Goal: Transaction & Acquisition: Purchase product/service

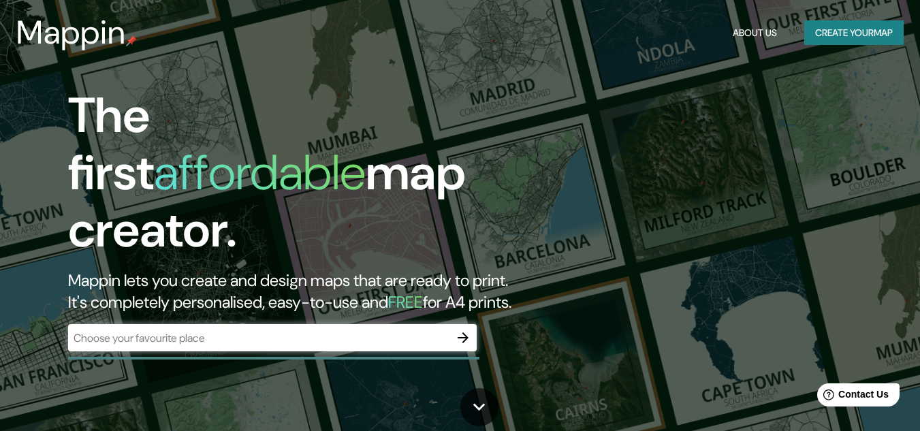
click at [508, 270] on h2 "Mappin lets you create and design maps that are ready to print. It's completely…" at bounding box center [298, 292] width 460 height 44
click at [381, 324] on div "​" at bounding box center [272, 337] width 408 height 27
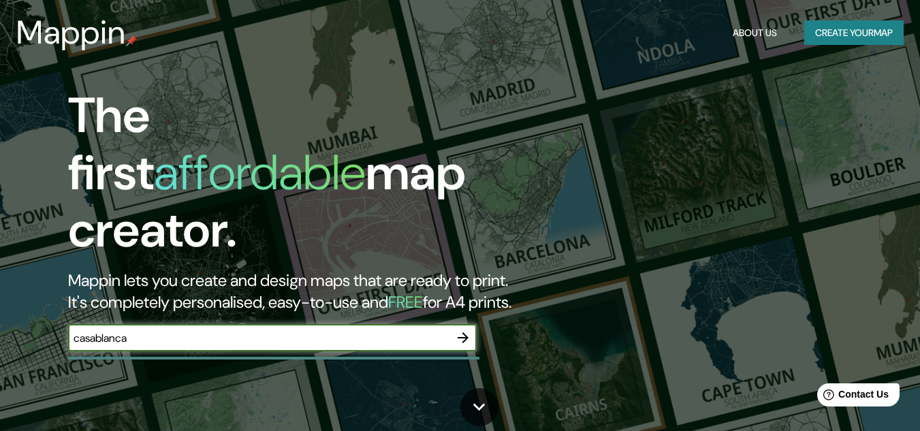
type input "casablanca"
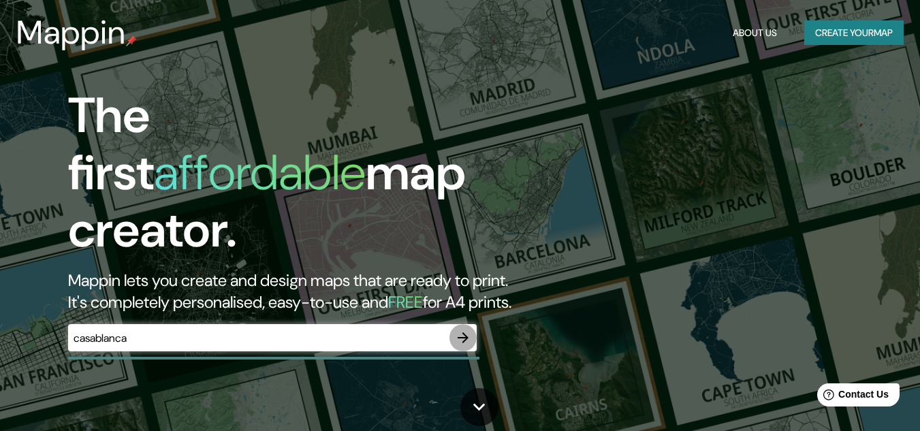
click at [465, 329] on icon "button" at bounding box center [463, 337] width 16 height 16
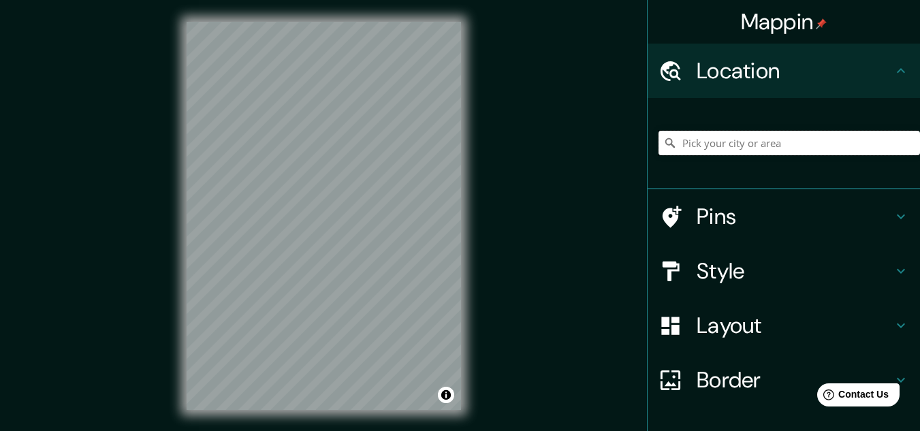
click at [748, 149] on input "Pick your city or area" at bounding box center [788, 143] width 261 height 25
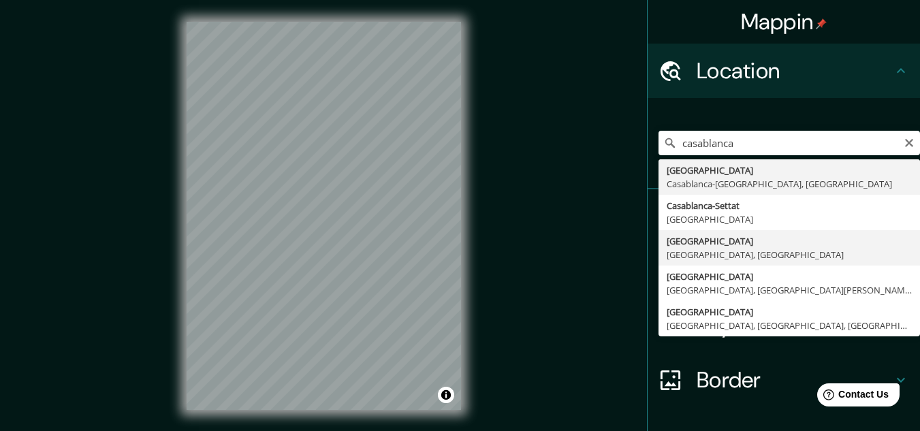
type input "[GEOGRAPHIC_DATA], [GEOGRAPHIC_DATA], [GEOGRAPHIC_DATA]"
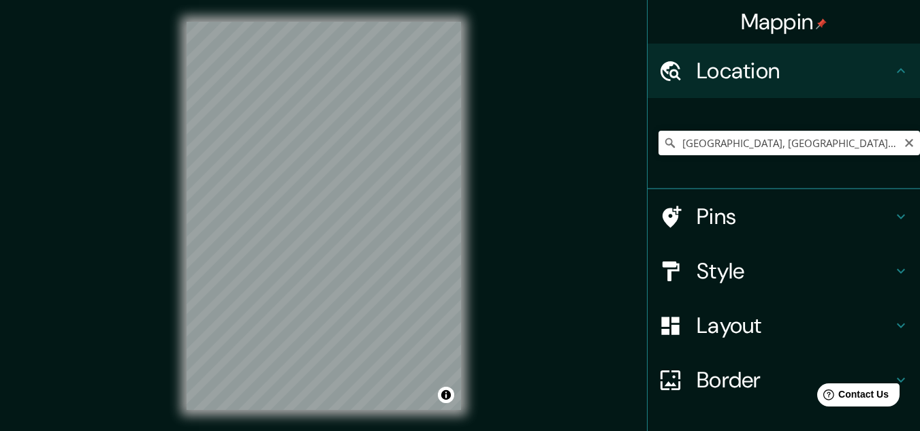
click at [475, 225] on div "© Mapbox © OpenStreetMap Improve this map" at bounding box center [324, 216] width 318 height 432
click at [707, 310] on div "Layout" at bounding box center [783, 325] width 272 height 54
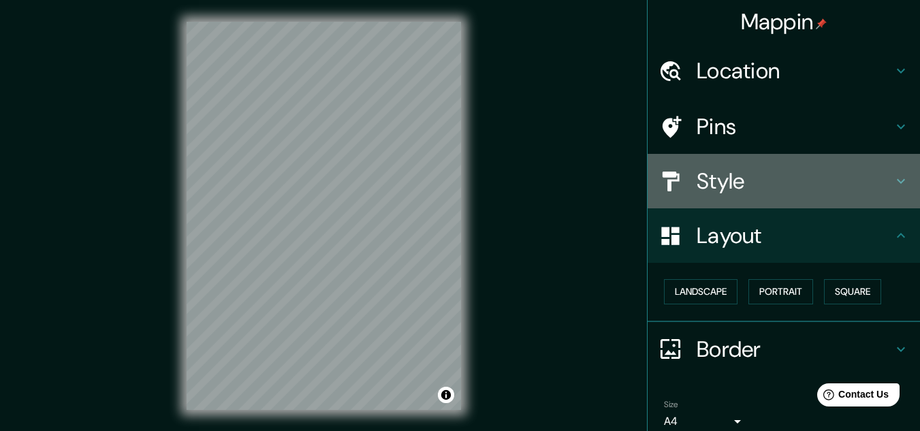
click at [733, 183] on h4 "Style" at bounding box center [794, 180] width 196 height 27
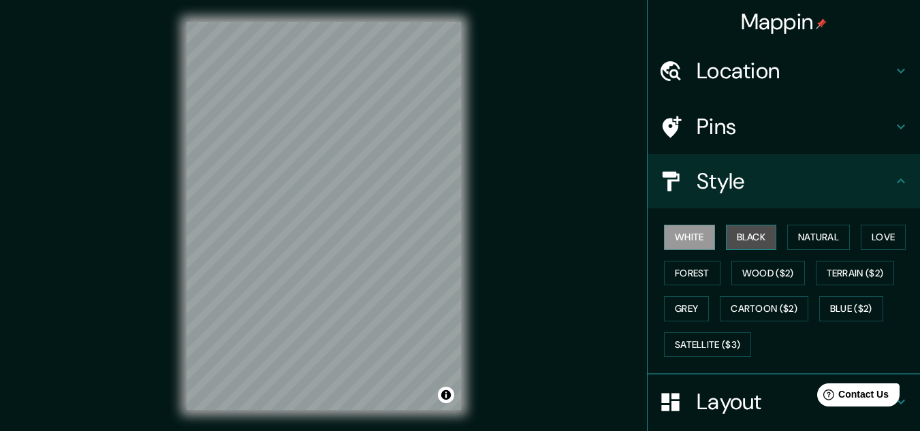
click at [737, 234] on button "Black" at bounding box center [751, 237] width 51 height 25
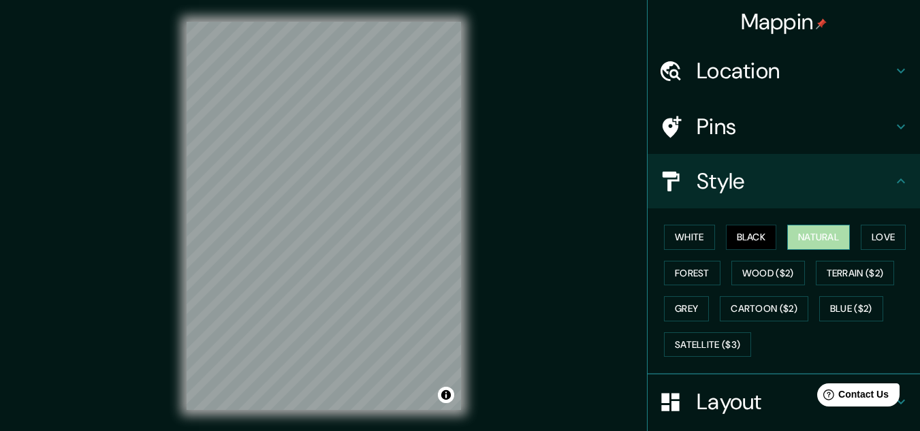
click at [794, 232] on button "Natural" at bounding box center [818, 237] width 63 height 25
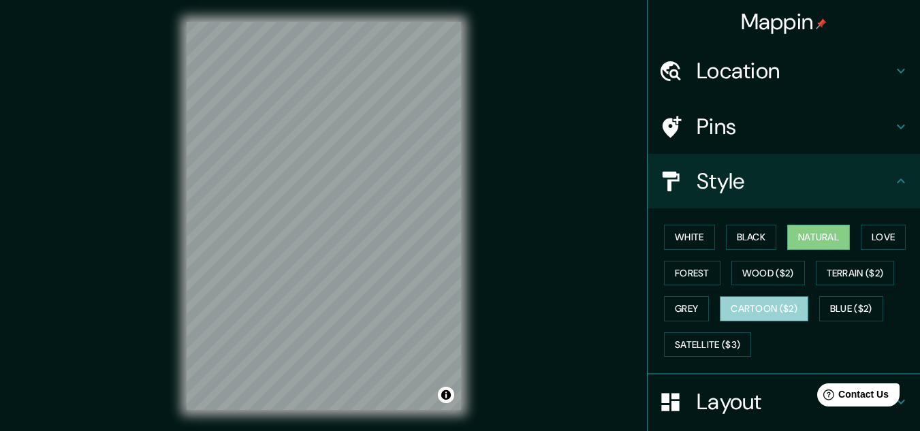
click at [749, 303] on button "Cartoon ($2)" at bounding box center [763, 308] width 88 height 25
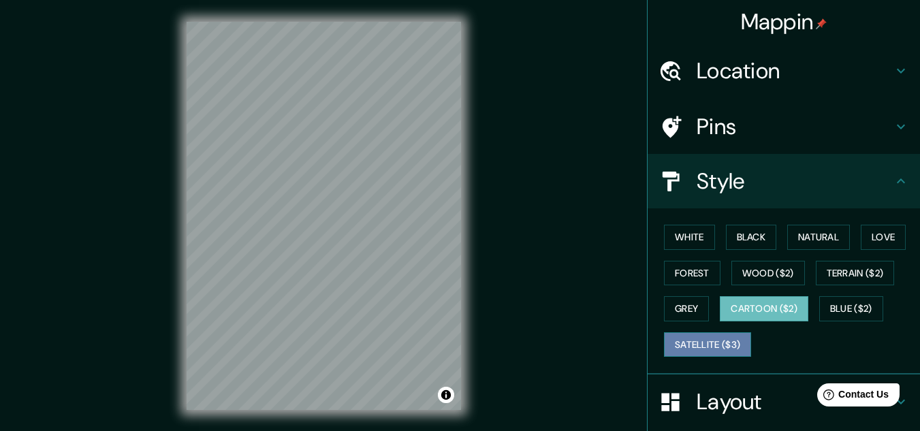
click at [699, 337] on button "Satellite ($3)" at bounding box center [707, 344] width 87 height 25
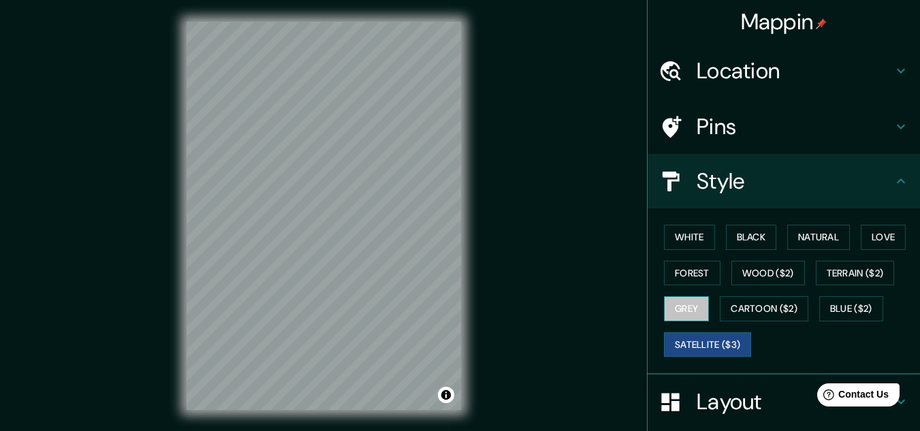
click at [670, 306] on button "Grey" at bounding box center [686, 308] width 45 height 25
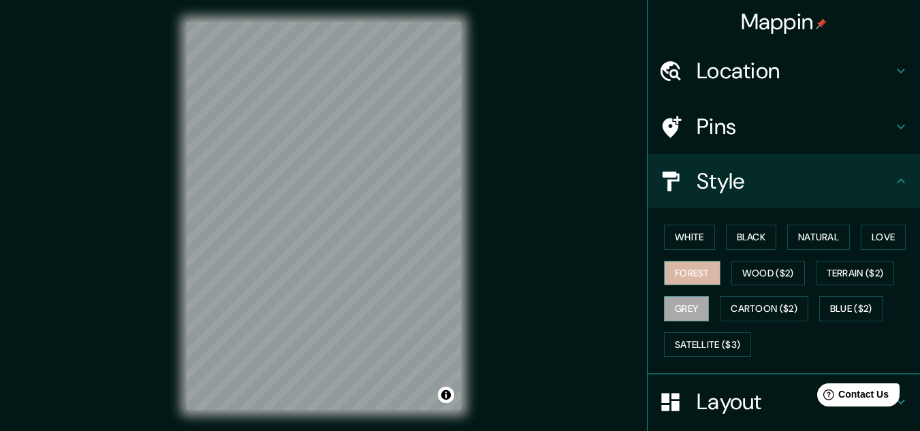
click at [679, 280] on button "Forest" at bounding box center [692, 273] width 56 height 25
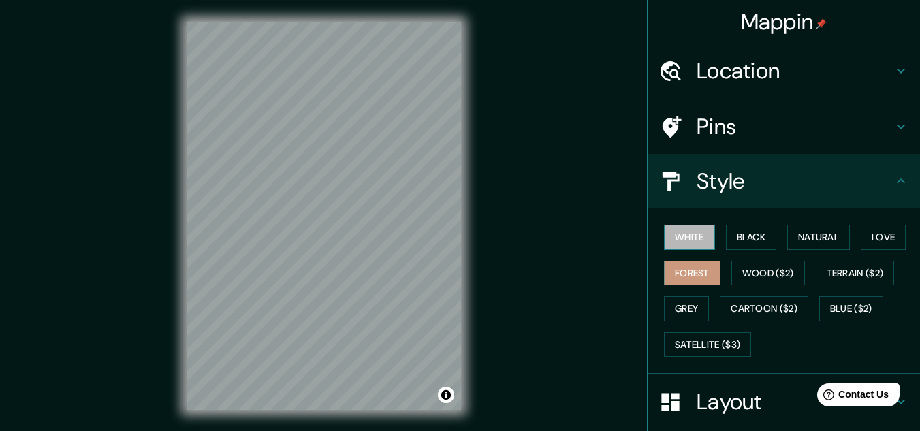
click at [690, 238] on button "White" at bounding box center [689, 237] width 51 height 25
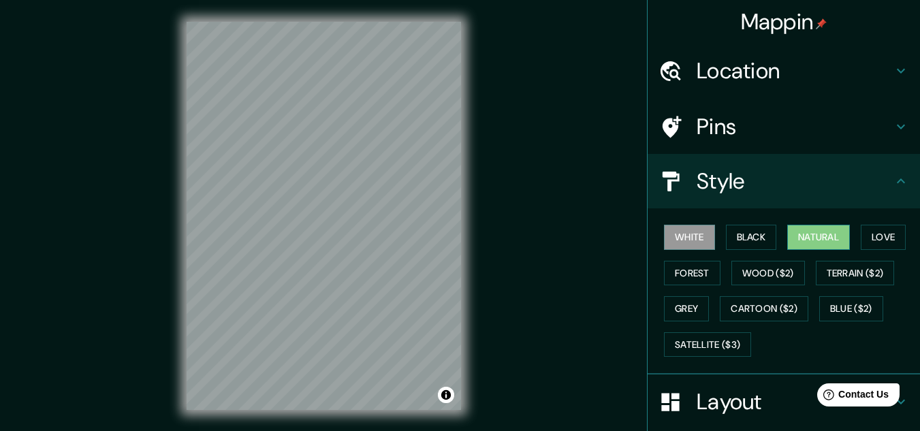
click at [828, 236] on button "Natural" at bounding box center [818, 237] width 63 height 25
click at [162, 272] on div "Mappin Location [GEOGRAPHIC_DATA], [GEOGRAPHIC_DATA], [GEOGRAPHIC_DATA] [GEOGRA…" at bounding box center [460, 226] width 920 height 453
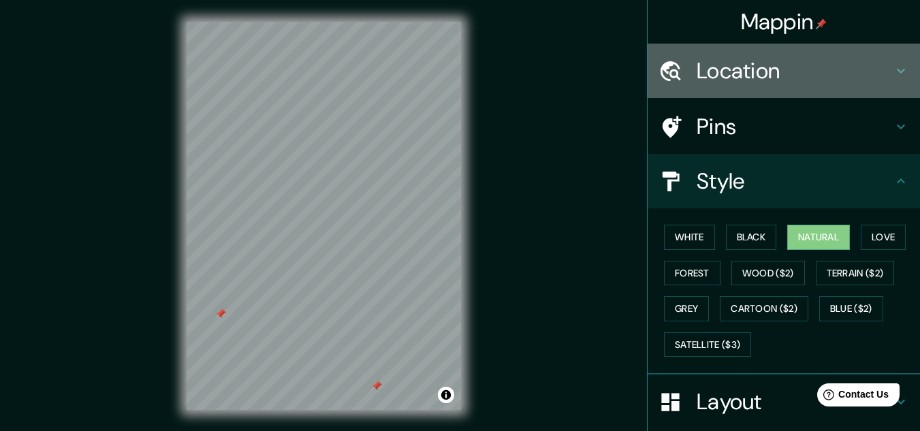
click at [892, 64] on icon at bounding box center [900, 71] width 16 height 16
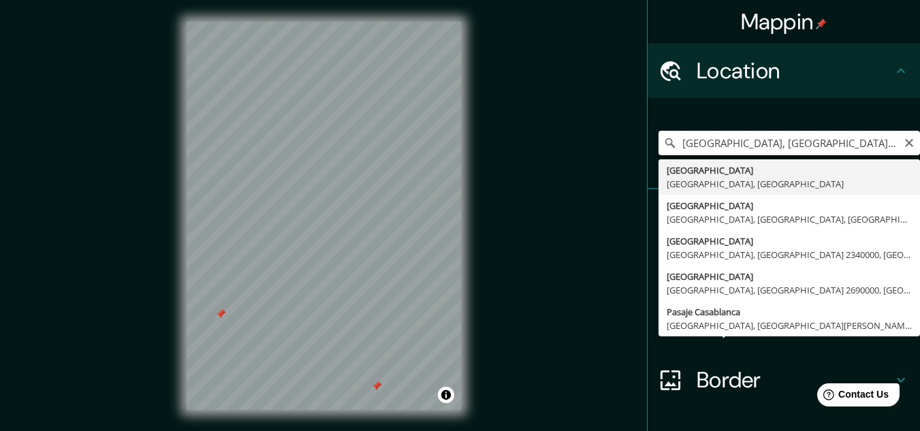
click at [867, 138] on input "[GEOGRAPHIC_DATA], [GEOGRAPHIC_DATA], [GEOGRAPHIC_DATA]" at bounding box center [788, 143] width 261 height 25
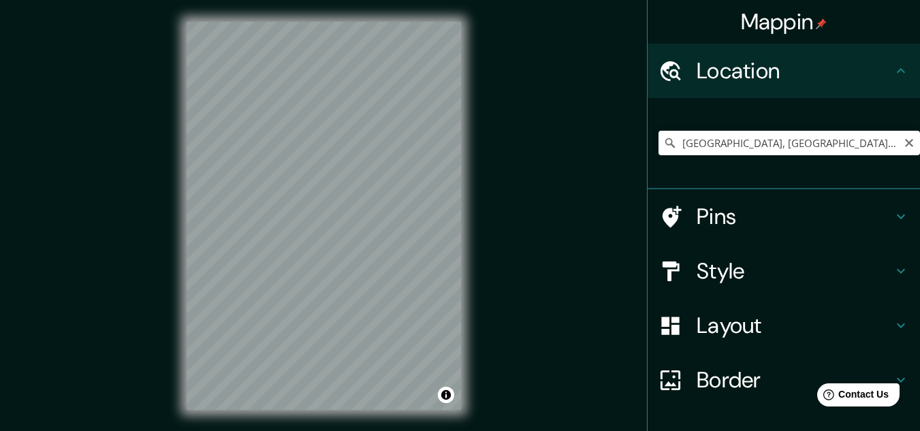
click at [483, 220] on div "Mappin Location [GEOGRAPHIC_DATA], [GEOGRAPHIC_DATA], [GEOGRAPHIC_DATA] Pins St…" at bounding box center [460, 226] width 920 height 453
click at [485, 291] on div "Mappin Location [GEOGRAPHIC_DATA], [GEOGRAPHIC_DATA], [GEOGRAPHIC_DATA] Pins St…" at bounding box center [460, 226] width 920 height 453
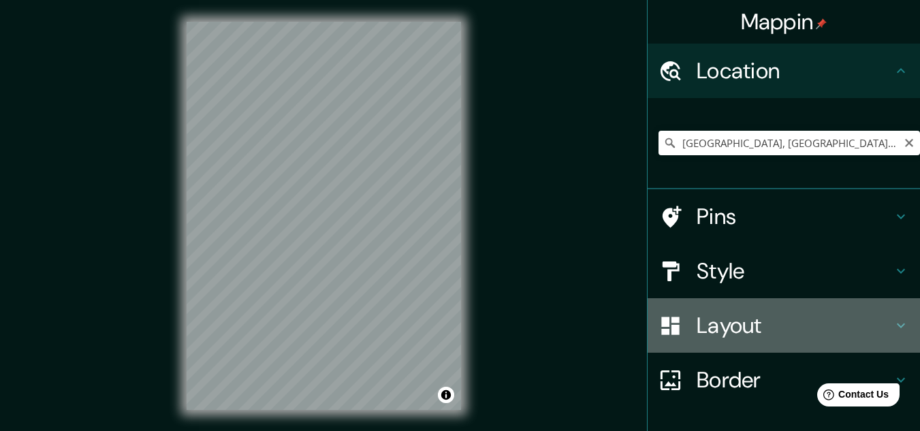
click at [700, 324] on h4 "Layout" at bounding box center [794, 325] width 196 height 27
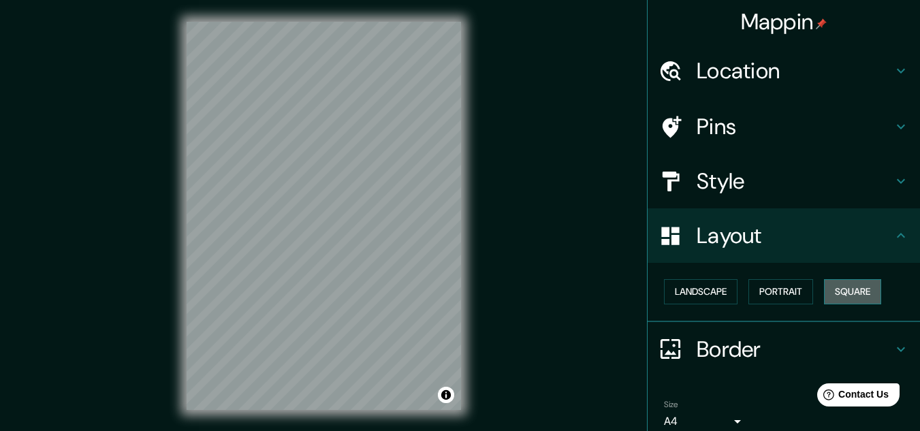
click at [843, 288] on button "Square" at bounding box center [852, 291] width 57 height 25
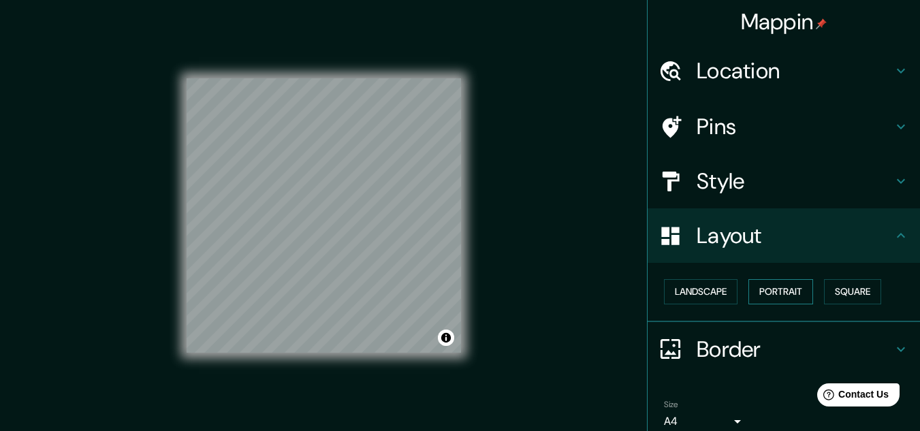
click at [788, 296] on button "Portrait" at bounding box center [780, 291] width 65 height 25
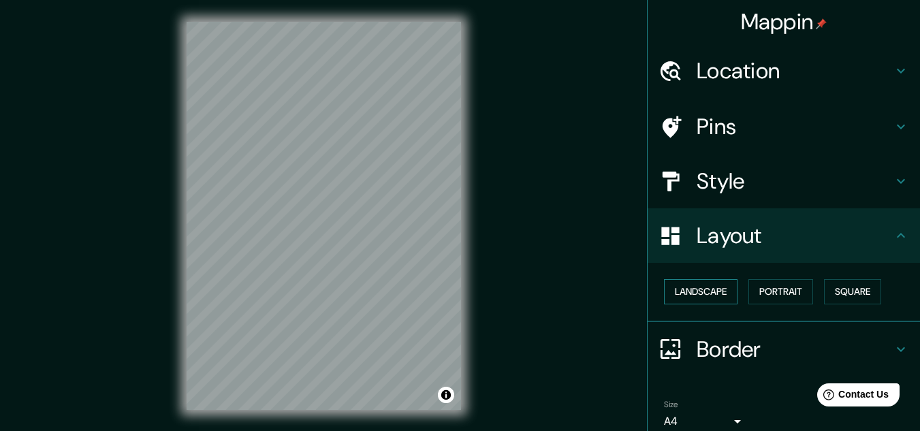
click at [698, 290] on button "Landscape" at bounding box center [701, 291] width 74 height 25
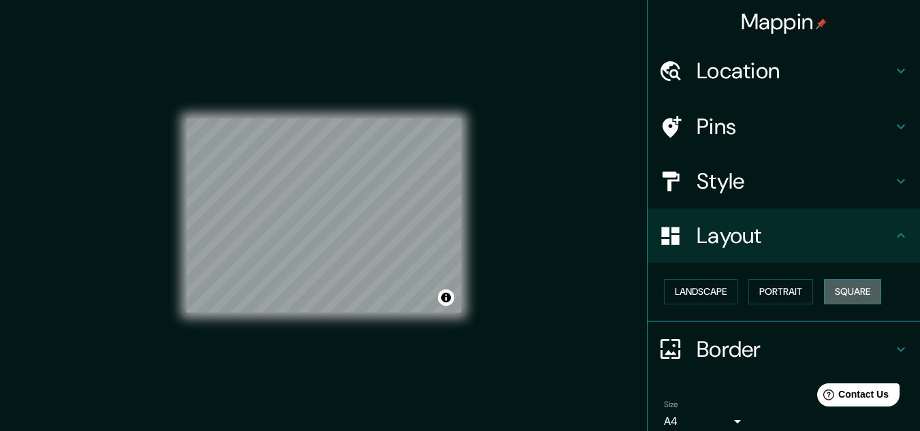
click at [831, 289] on button "Square" at bounding box center [852, 291] width 57 height 25
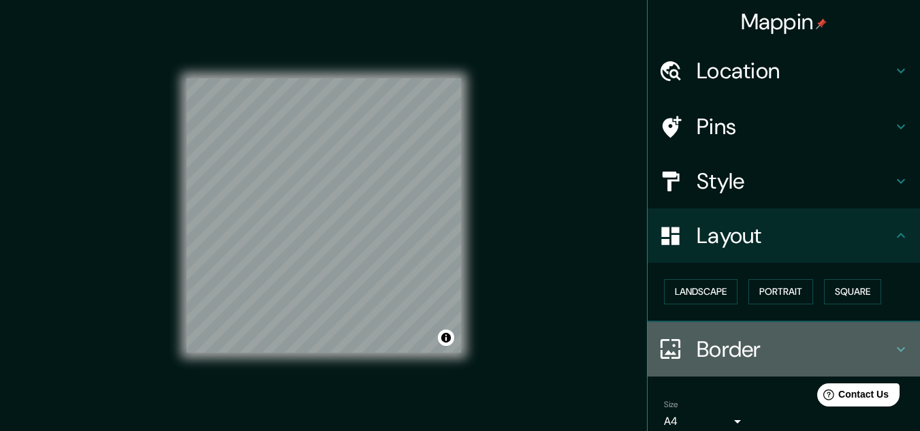
click at [767, 349] on h4 "Border" at bounding box center [794, 349] width 196 height 27
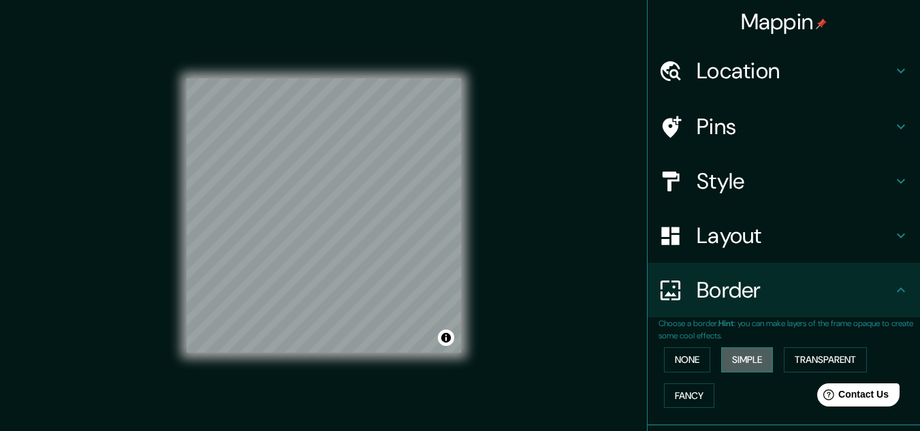
click at [745, 359] on button "Simple" at bounding box center [747, 359] width 52 height 25
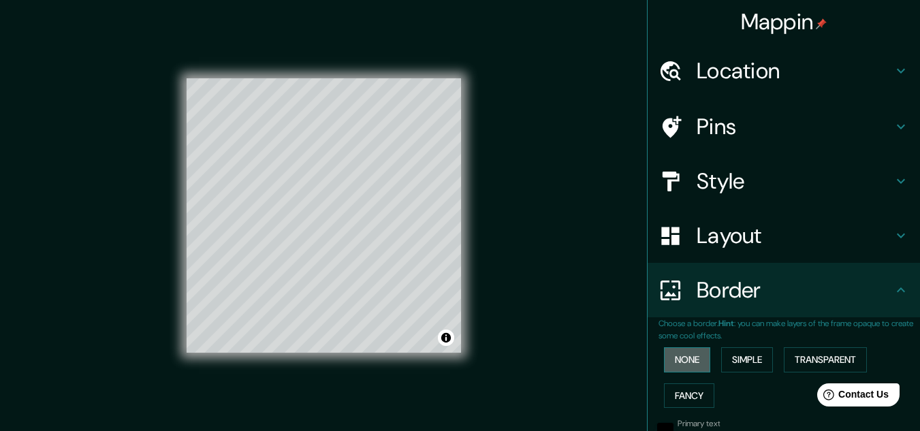
click at [672, 363] on button "None" at bounding box center [687, 359] width 46 height 25
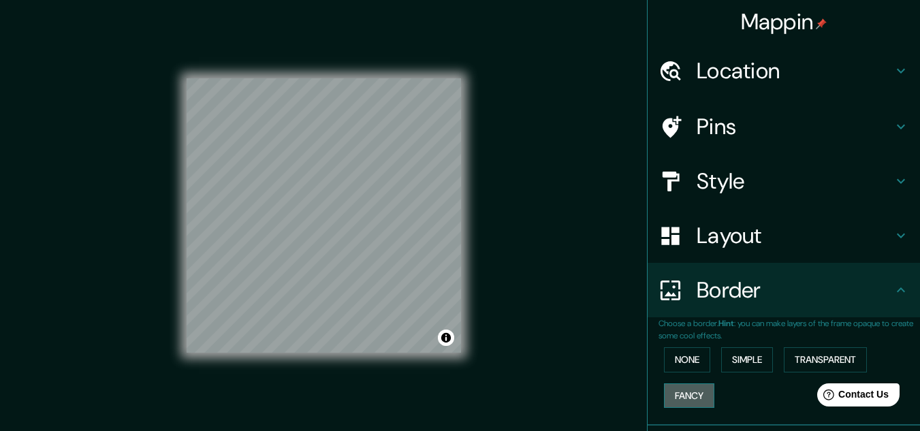
click at [674, 397] on button "Fancy" at bounding box center [689, 395] width 50 height 25
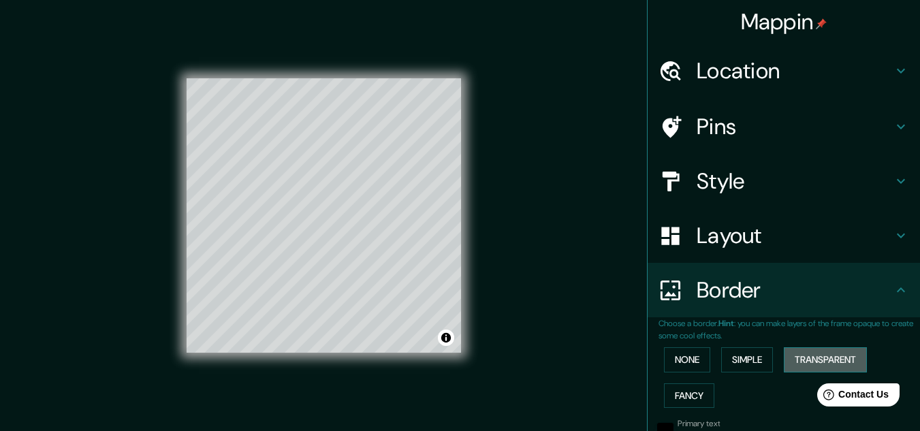
click at [817, 351] on button "Transparent" at bounding box center [824, 359] width 83 height 25
click at [696, 351] on button "None" at bounding box center [687, 359] width 46 height 25
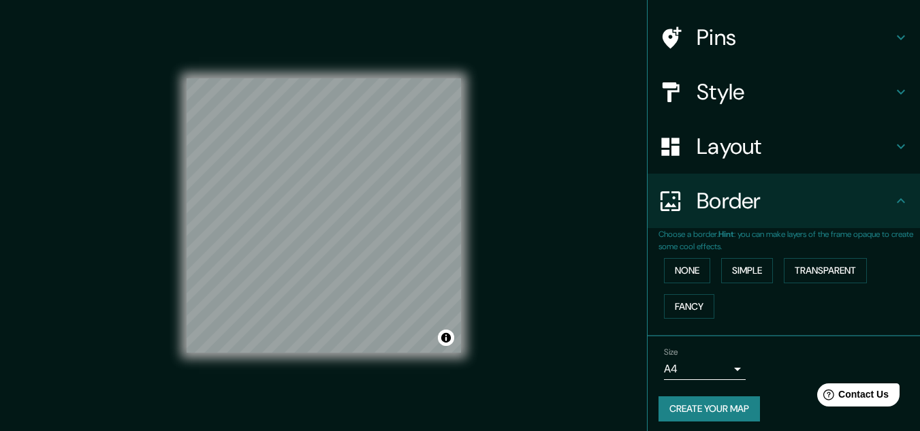
scroll to position [96, 0]
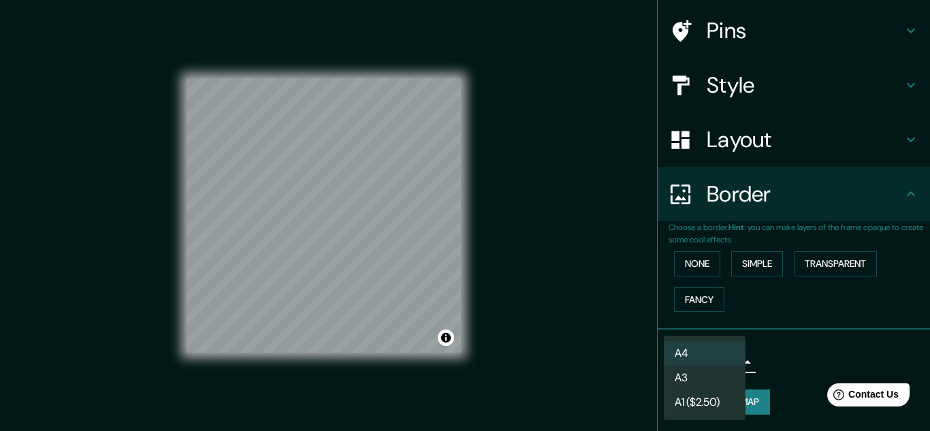
click at [713, 354] on body "Mappin Location [GEOGRAPHIC_DATA], [GEOGRAPHIC_DATA], [GEOGRAPHIC_DATA] Pins St…" at bounding box center [465, 215] width 930 height 431
click at [734, 359] on li "A4" at bounding box center [705, 353] width 82 height 25
click at [700, 359] on body "Mappin Location [GEOGRAPHIC_DATA], [GEOGRAPHIC_DATA], [GEOGRAPHIC_DATA] Pins St…" at bounding box center [465, 215] width 930 height 431
click at [695, 375] on li "A3" at bounding box center [705, 378] width 82 height 25
type input "a4"
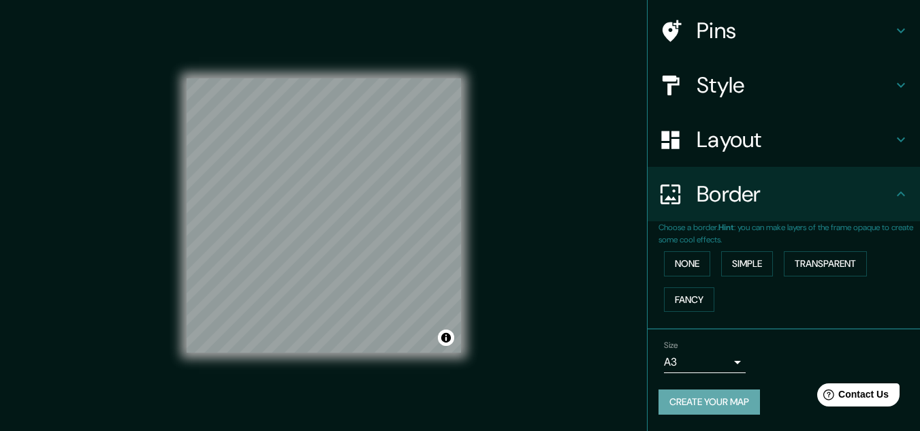
click at [702, 401] on button "Create your map" at bounding box center [708, 401] width 101 height 25
